Goal: Task Accomplishment & Management: Use online tool/utility

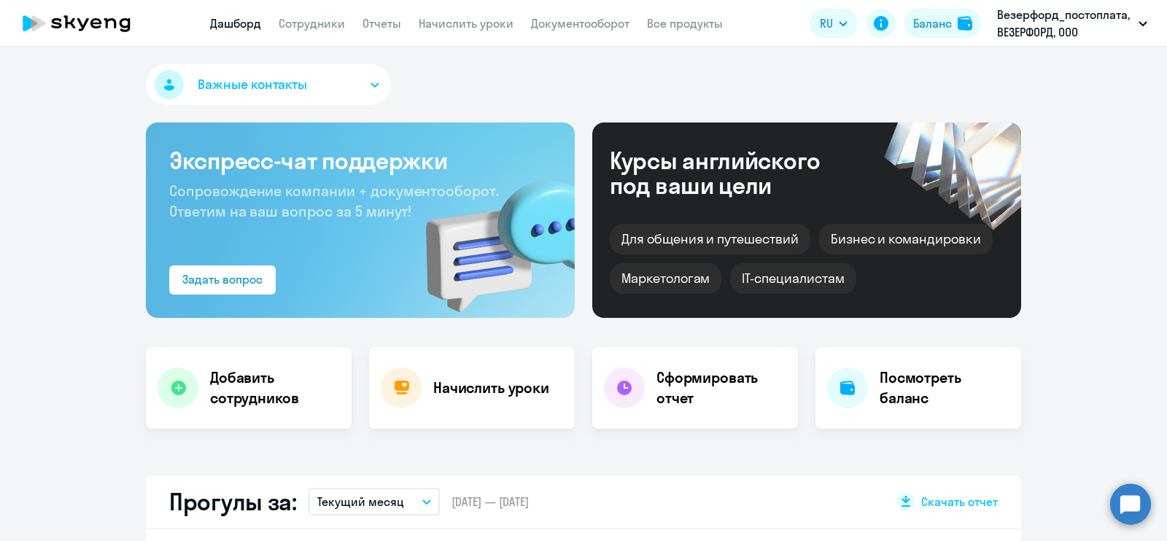
select select "30"
click at [452, 392] on h4 "Начислить уроки" at bounding box center [491, 388] width 116 height 20
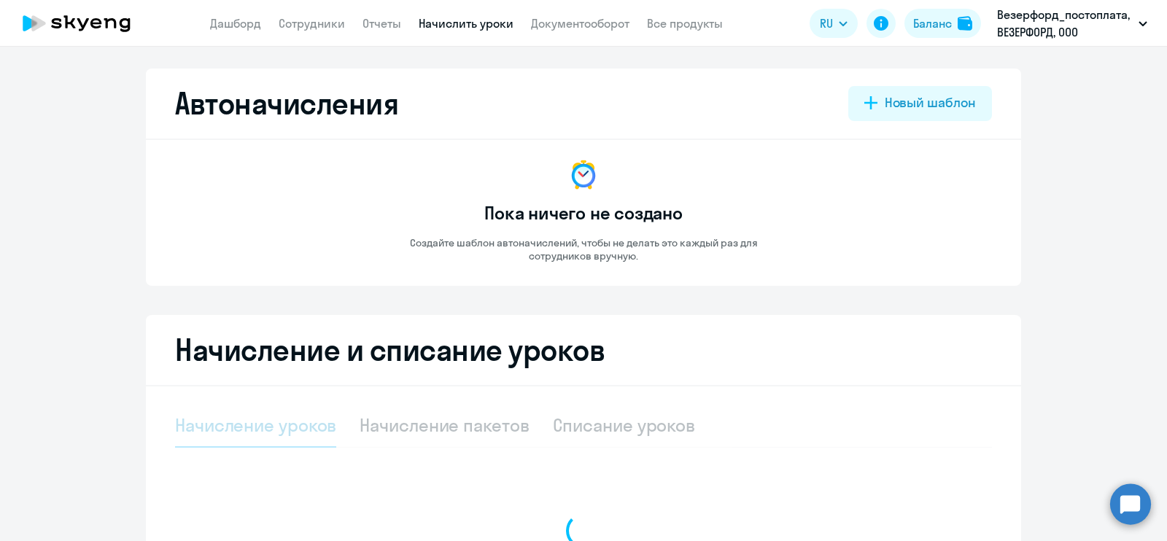
scroll to position [182, 0]
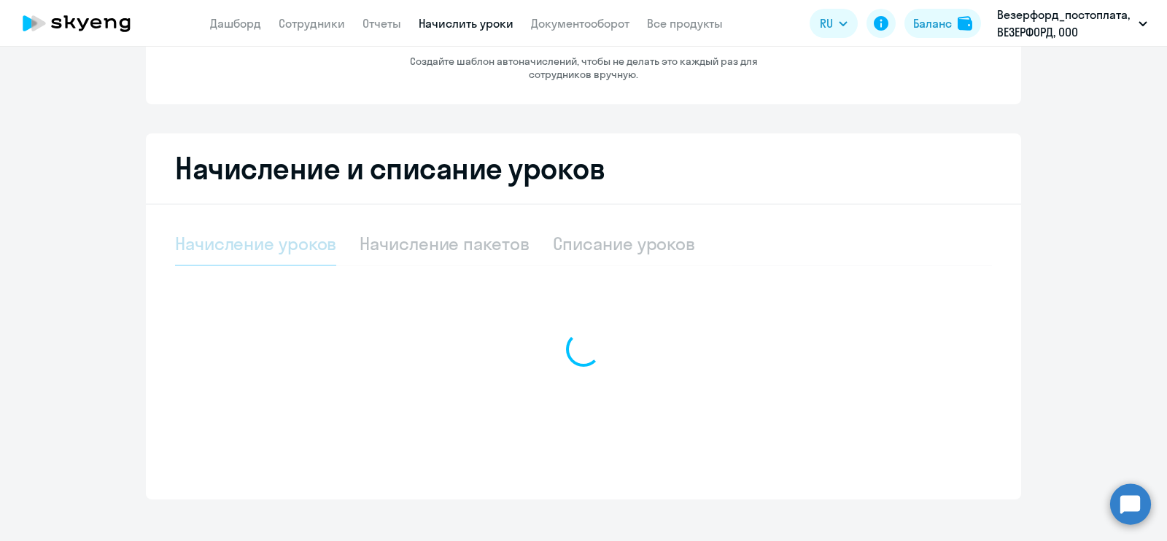
select select "10"
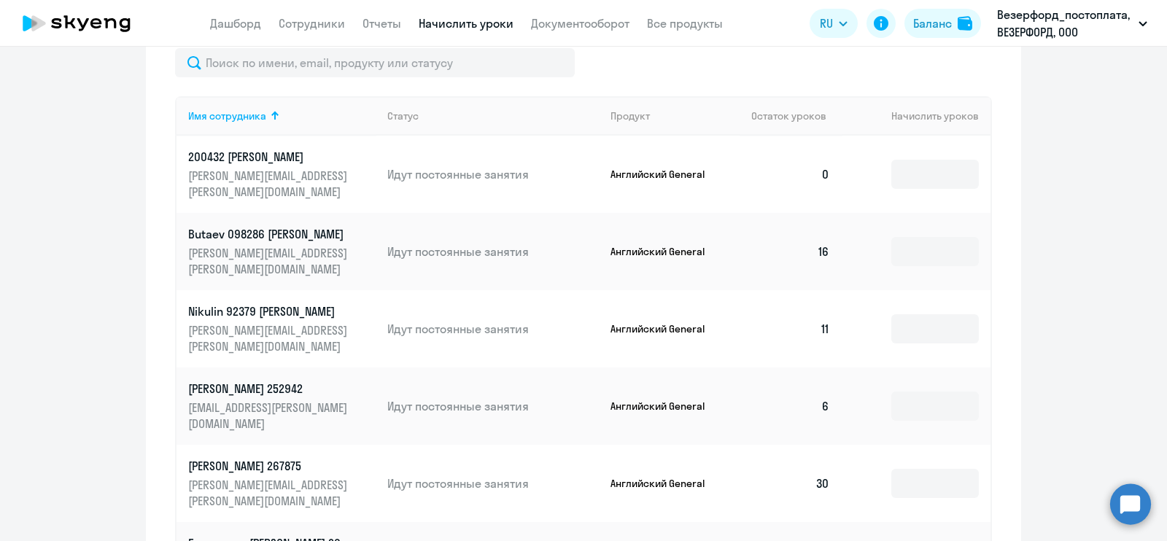
scroll to position [547, 0]
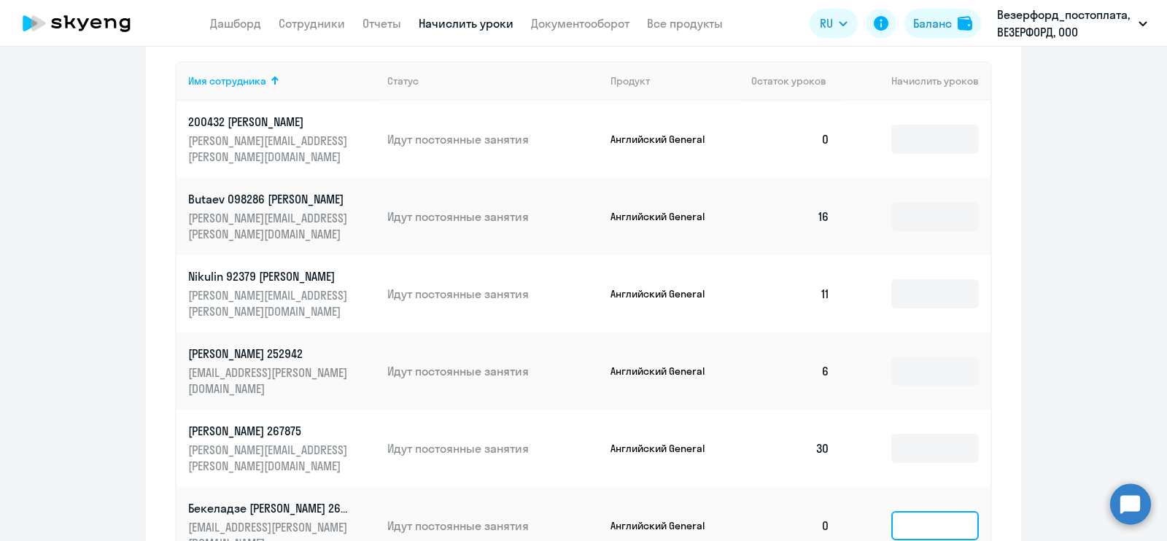
click at [970, 511] on input at bounding box center [935, 525] width 88 height 29
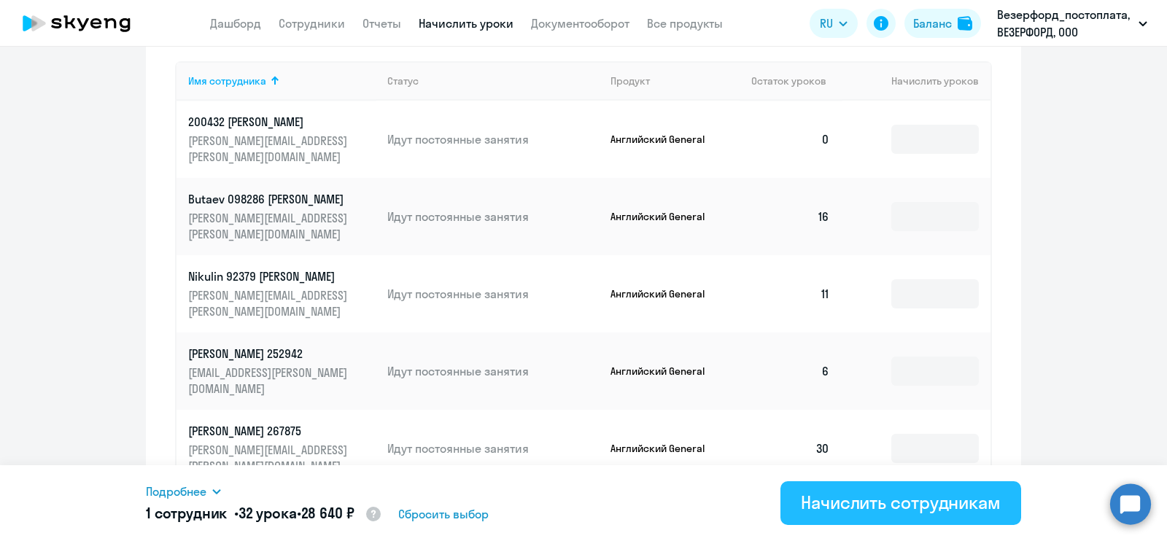
type input "32"
click at [945, 496] on div "Начислить сотрудникам" at bounding box center [901, 502] width 200 height 23
